Goal: Complete application form

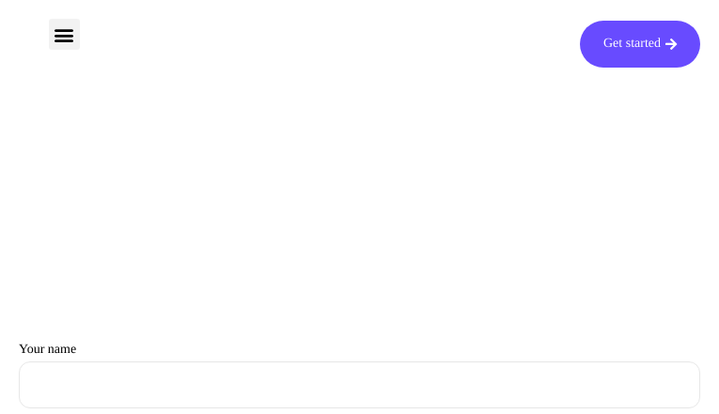
type input "USXVreEzT"
type input "[EMAIL_ADDRESS][DOMAIN_NAME]"
type input "cZfnJabOhBeRNi"
